Goal: Find specific page/section: Find specific page/section

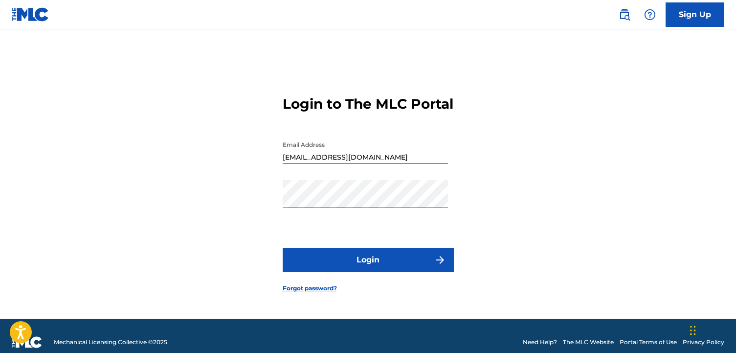
click at [401, 269] on button "Login" at bounding box center [368, 260] width 171 height 24
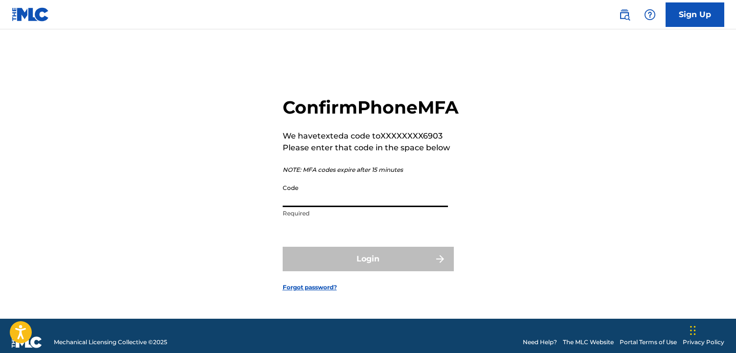
click at [308, 206] on input "Code" at bounding box center [365, 193] width 165 height 28
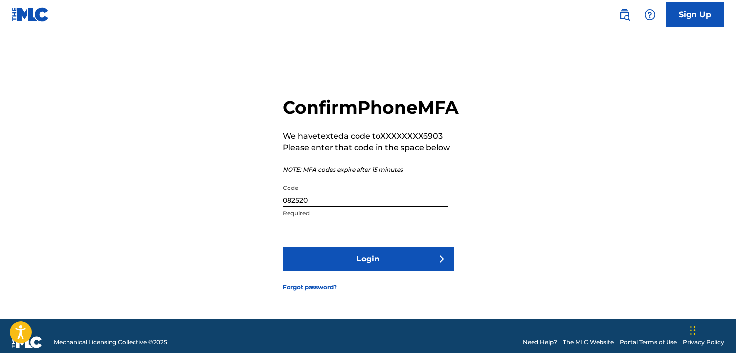
type input "082520"
click at [326, 270] on button "Login" at bounding box center [368, 259] width 171 height 24
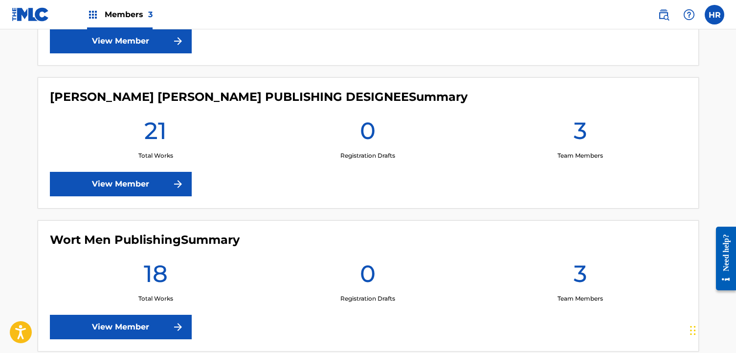
scroll to position [434, 0]
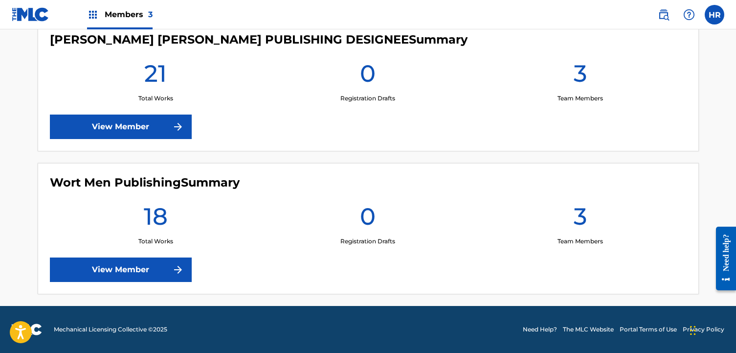
click at [152, 268] on link "View Member" at bounding box center [121, 269] width 142 height 24
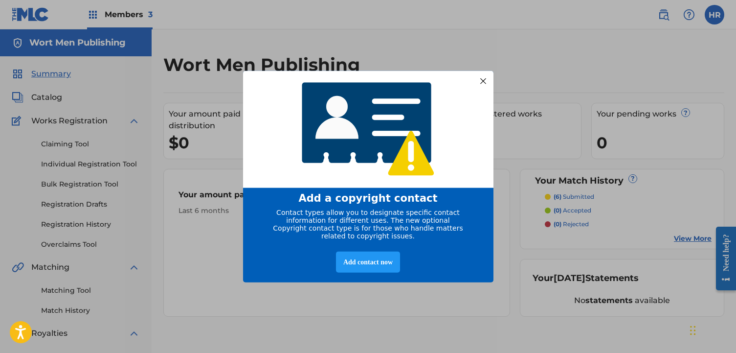
click at [482, 76] on div at bounding box center [483, 80] width 13 height 13
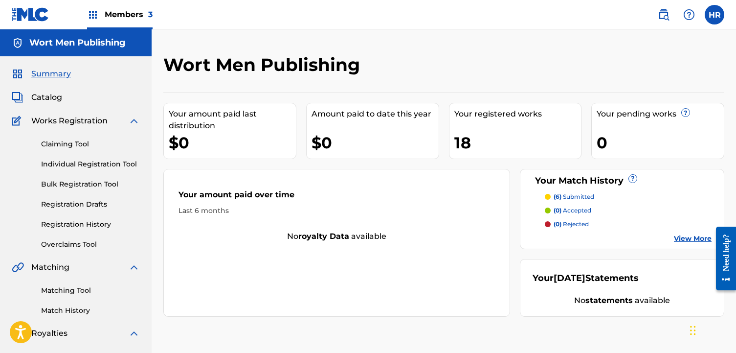
click at [57, 102] on span "Catalog" at bounding box center [46, 98] width 31 height 12
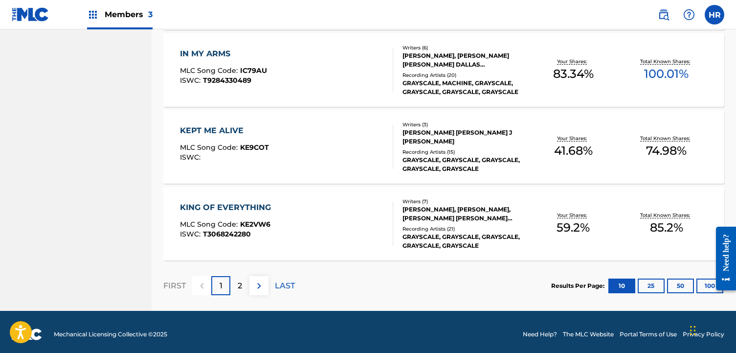
scroll to position [767, 0]
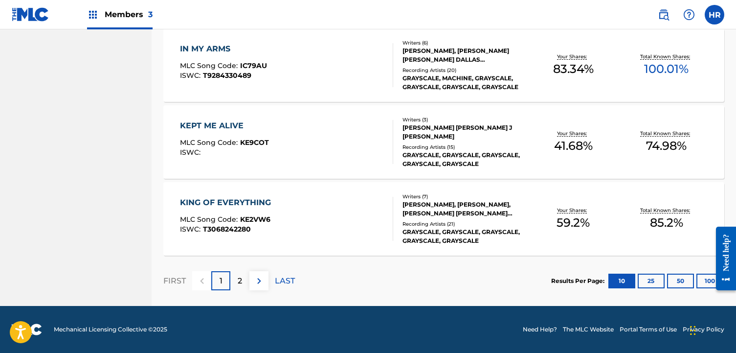
click at [243, 283] on div "2" at bounding box center [239, 280] width 19 height 19
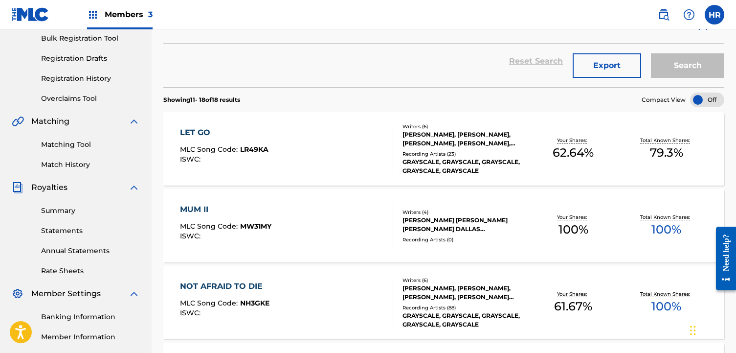
scroll to position [112, 0]
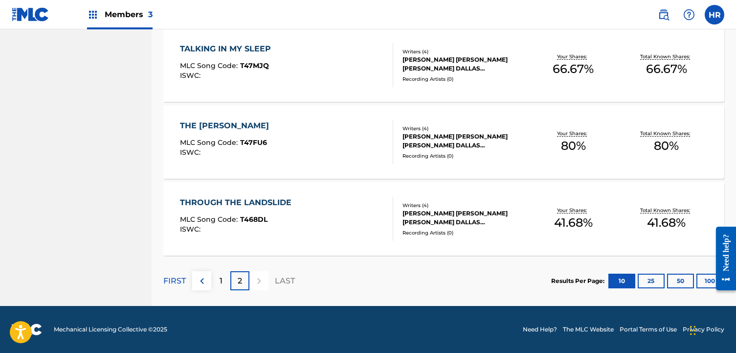
click at [219, 277] on div "1" at bounding box center [220, 280] width 19 height 19
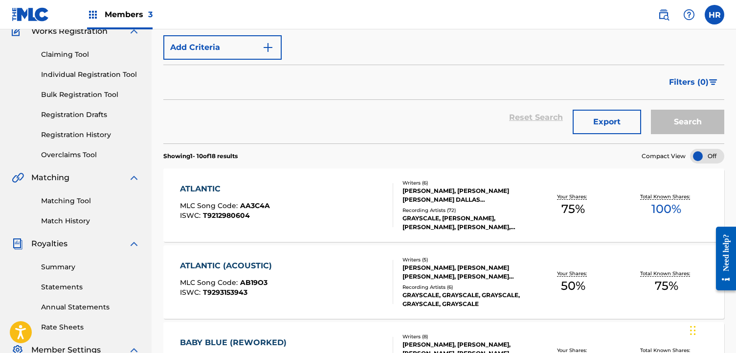
scroll to position [81, 0]
